Goal: Information Seeking & Learning: Learn about a topic

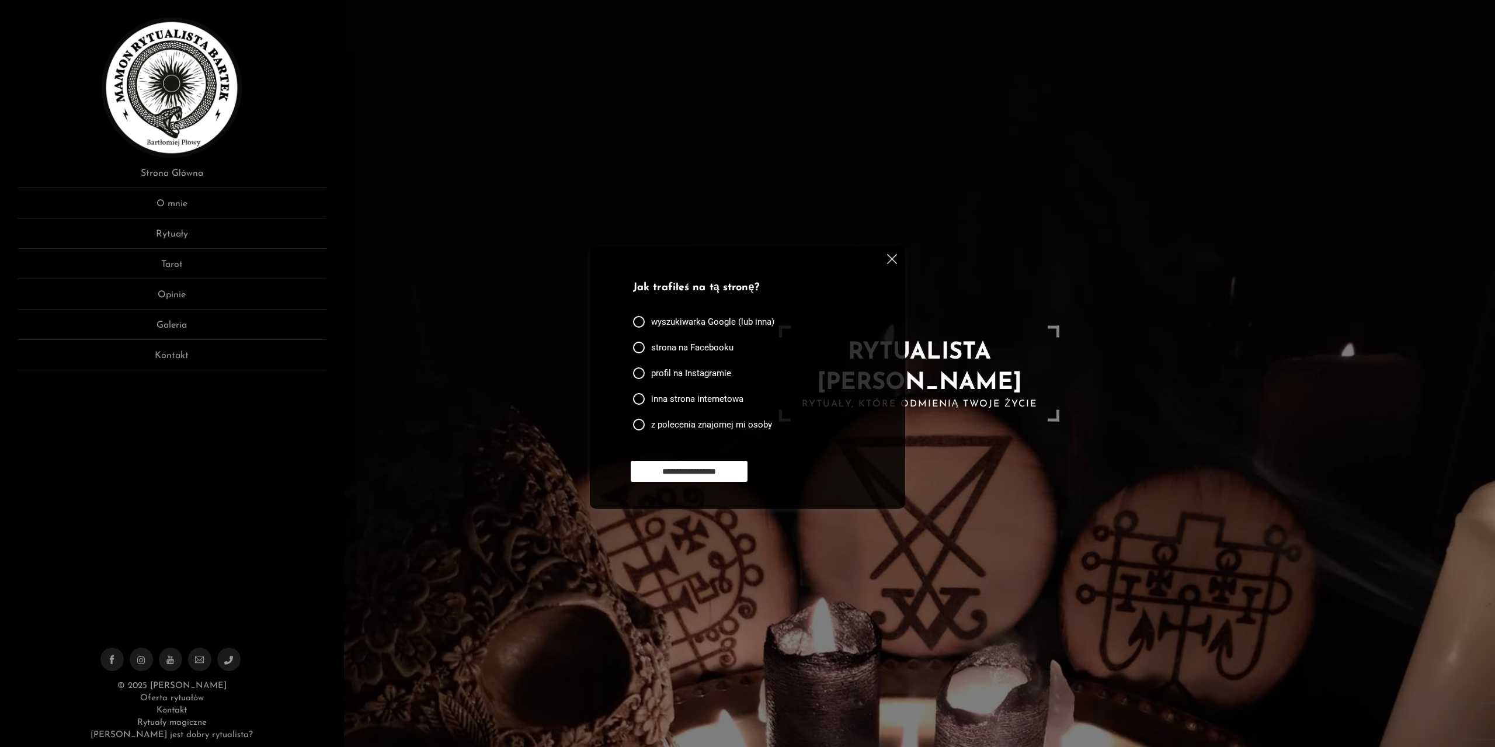
click at [887, 256] on img at bounding box center [892, 259] width 10 height 10
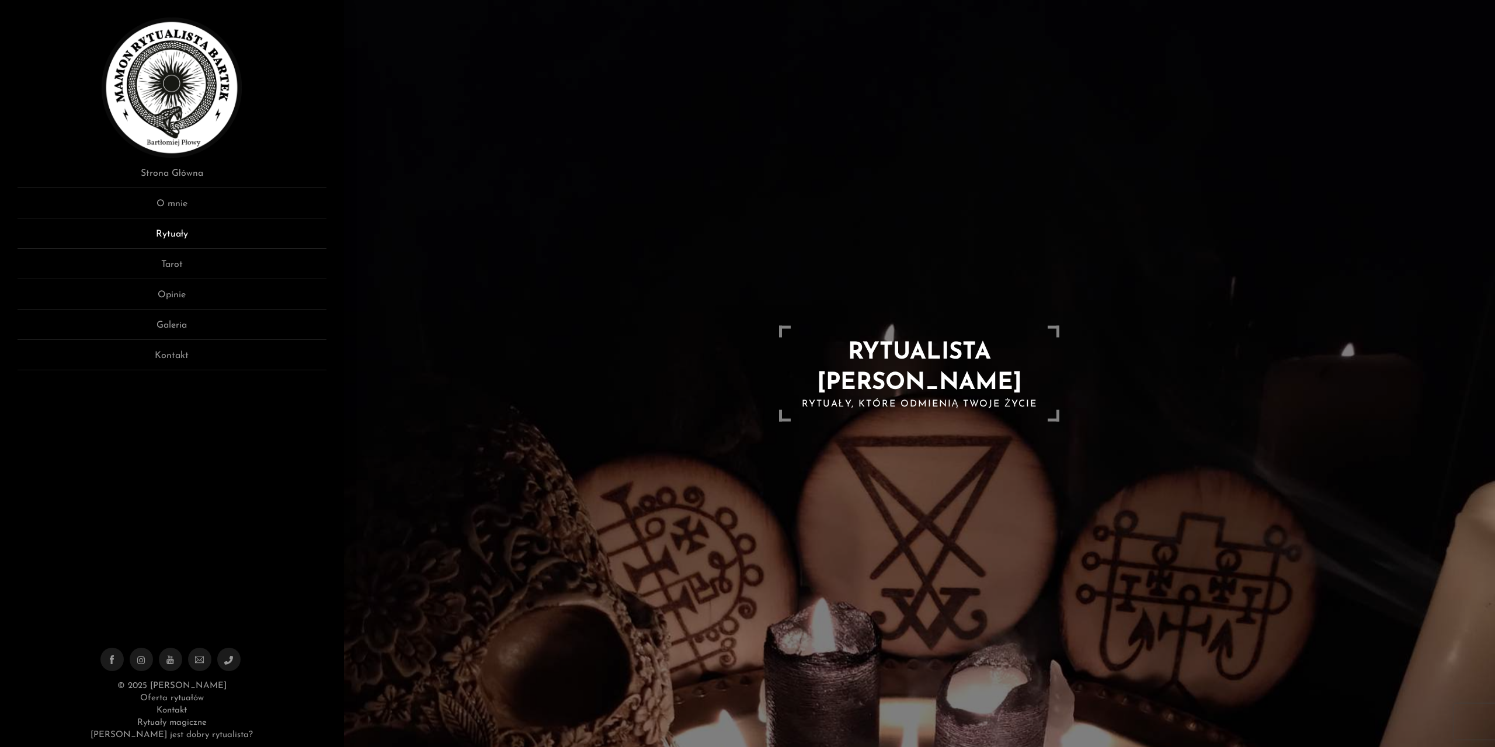
click at [172, 231] on link "Rytuały" at bounding box center [172, 238] width 309 height 22
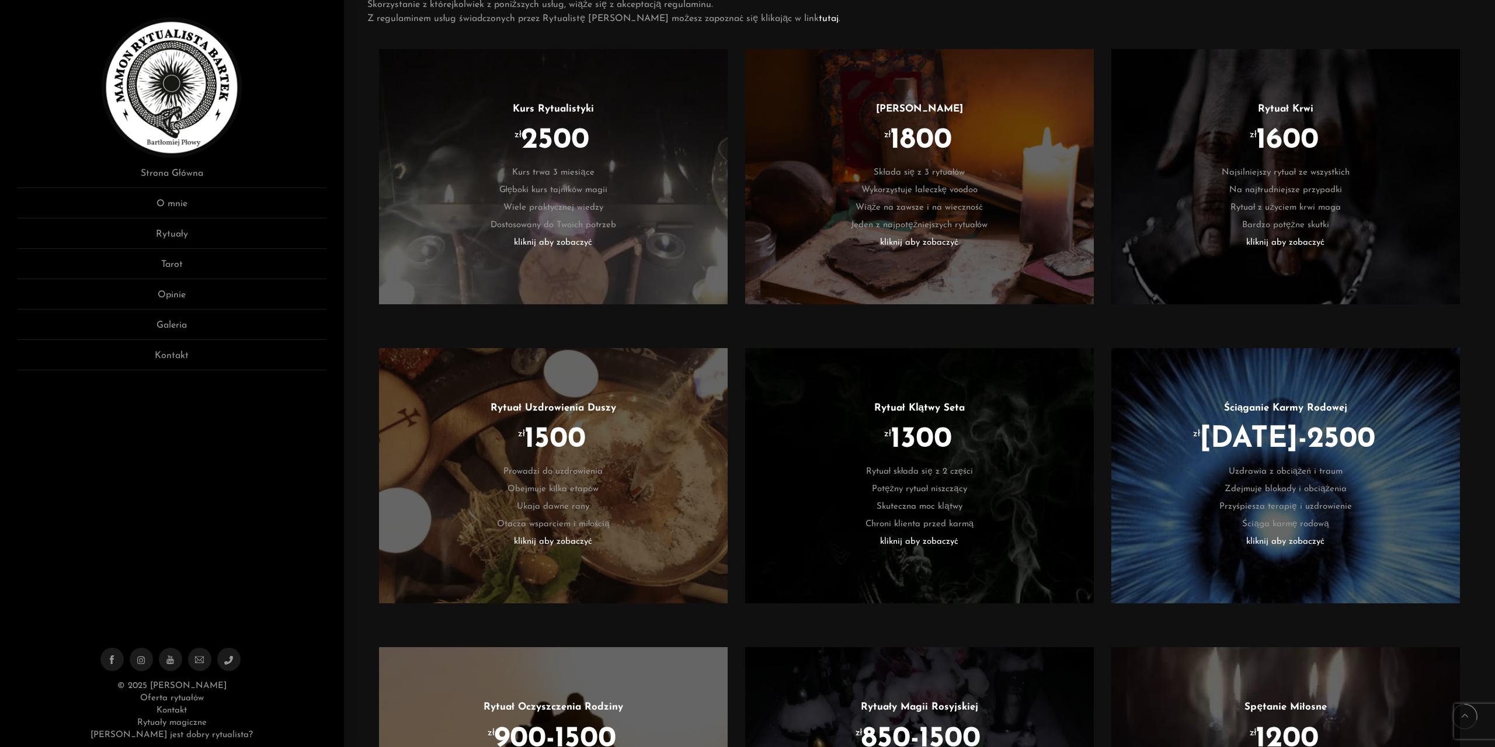
scroll to position [790, 0]
click at [918, 241] on li "kliknij aby zobaczyć" at bounding box center [918, 244] width 313 height 18
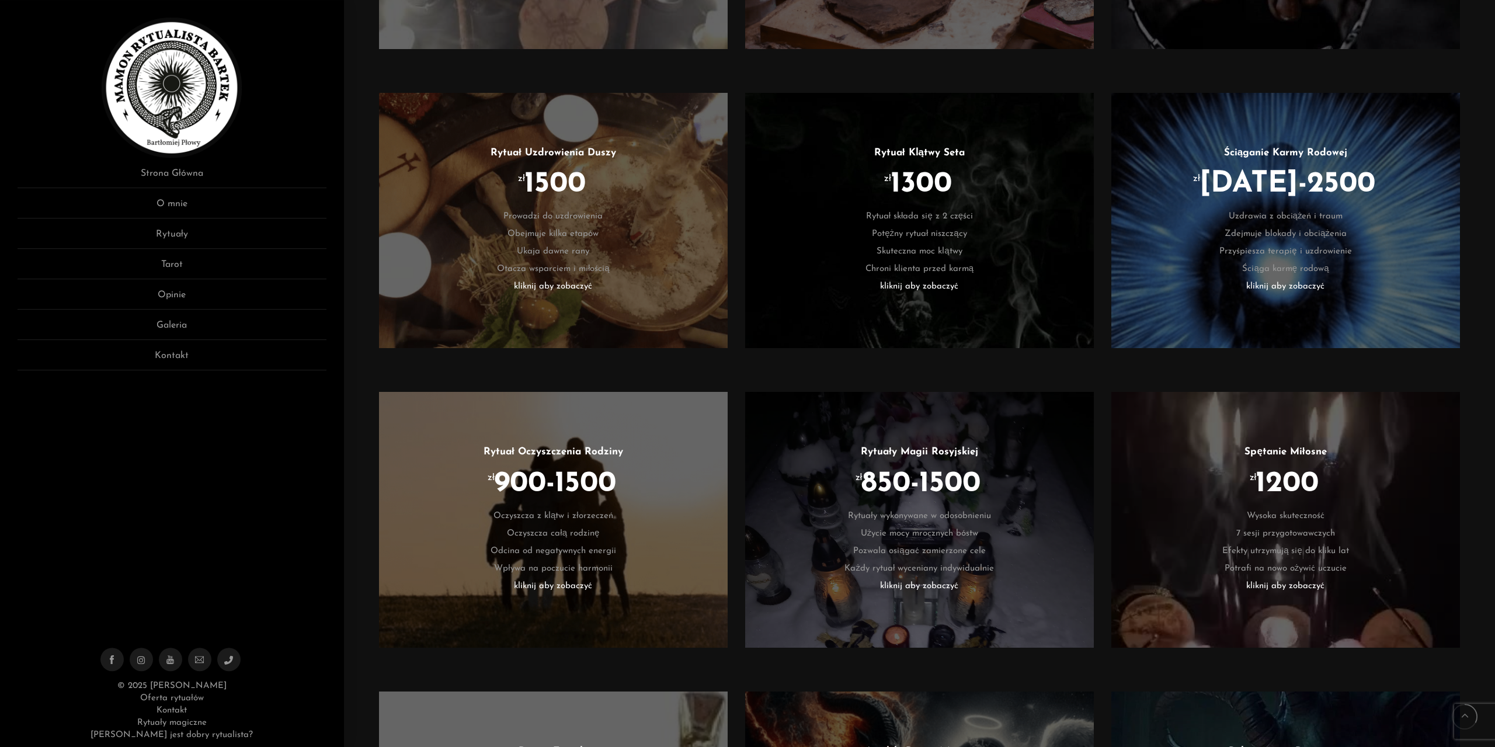
scroll to position [0, 0]
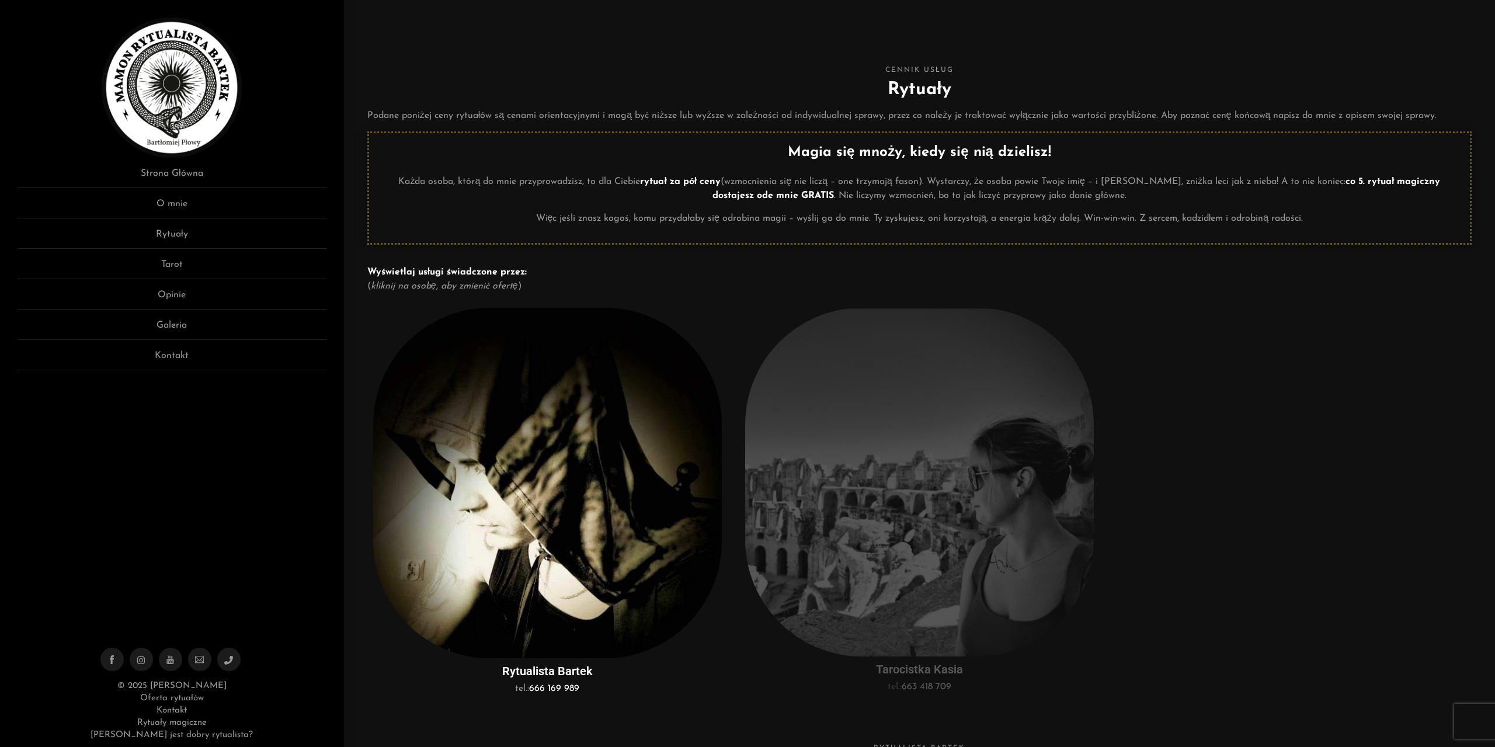
drag, startPoint x: 512, startPoint y: 583, endPoint x: 529, endPoint y: 270, distance: 312.8
